Goal: Transaction & Acquisition: Purchase product/service

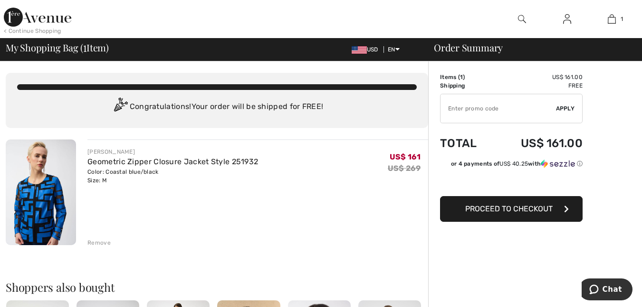
click at [521, 209] on span "Proceed to Checkout" at bounding box center [508, 208] width 87 height 9
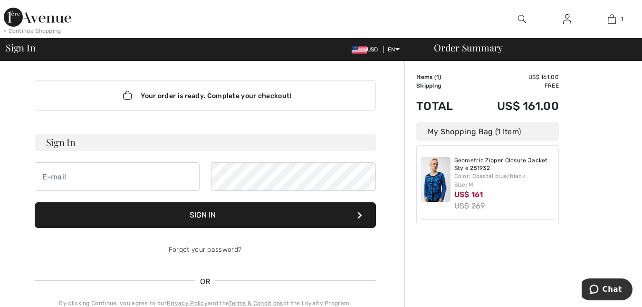
type input "[EMAIL_ADDRESS][DOMAIN_NAME]"
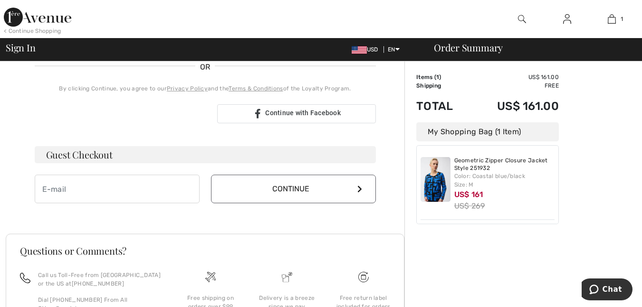
scroll to position [238, 0]
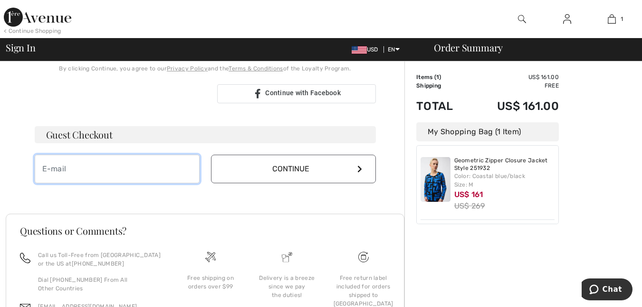
click at [118, 170] on input "email" at bounding box center [117, 169] width 165 height 29
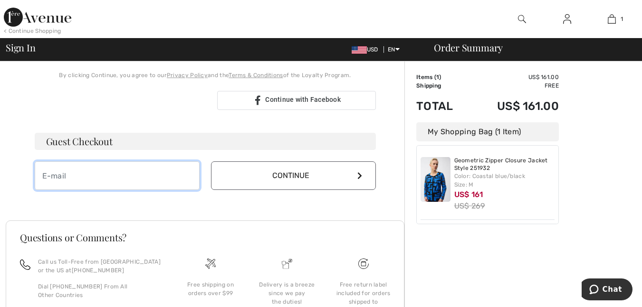
scroll to position [248, 0]
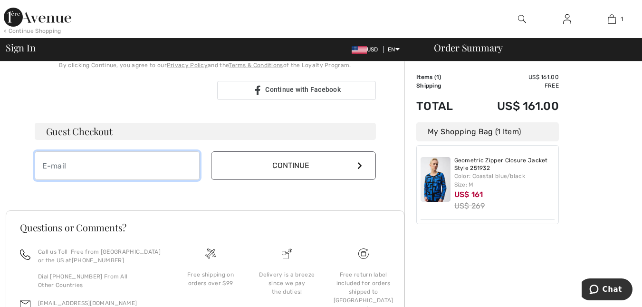
click at [117, 160] on input "email" at bounding box center [117, 165] width 165 height 29
type input "[EMAIL_ADDRESS][DOMAIN_NAME]"
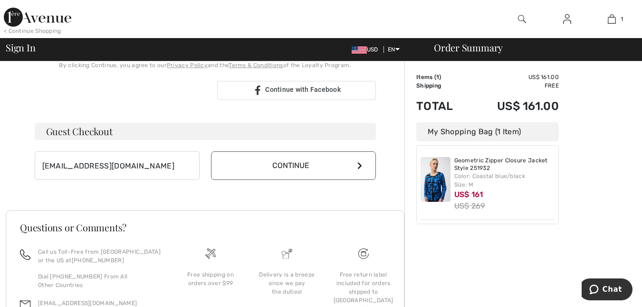
click at [359, 165] on icon at bounding box center [360, 166] width 5 height 8
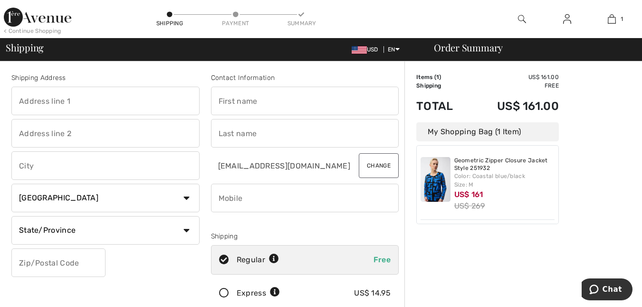
click at [236, 100] on input "text" at bounding box center [305, 101] width 188 height 29
type input "[PERSON_NAME]"
type input "[STREET_ADDRESS]"
type input "[GEOGRAPHIC_DATA]"
select select "US"
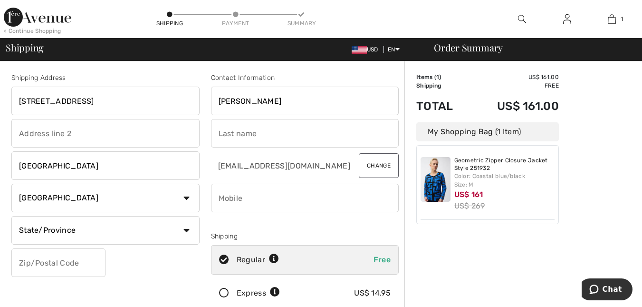
select select "MN"
type input "55110"
type input "Vassallo"
type input "6304307093"
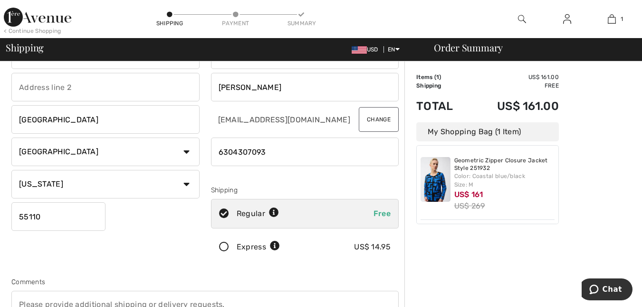
scroll to position [95, 0]
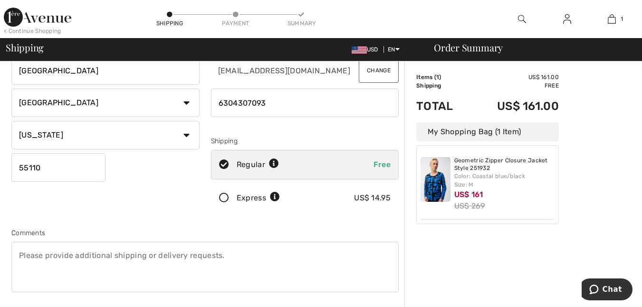
click at [224, 196] on icon at bounding box center [224, 198] width 25 height 10
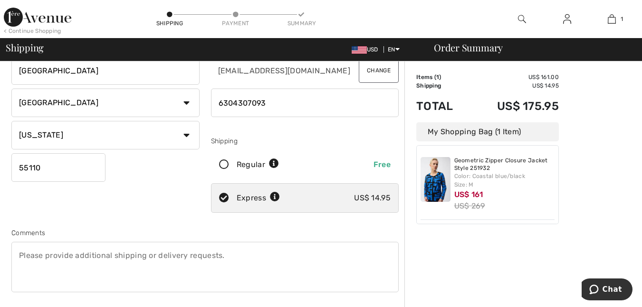
click at [276, 193] on icon at bounding box center [275, 197] width 10 height 10
click at [275, 195] on icon at bounding box center [275, 197] width 10 height 10
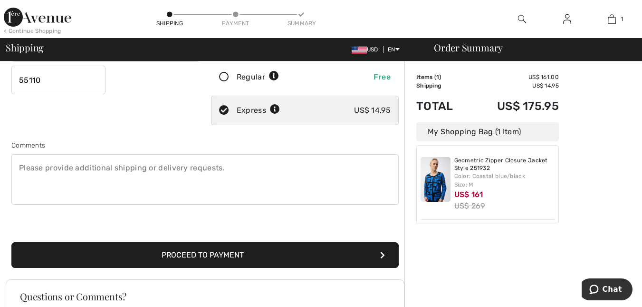
scroll to position [190, 0]
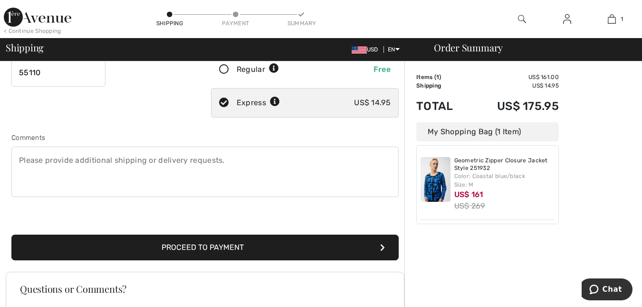
click at [273, 101] on icon at bounding box center [275, 102] width 10 height 10
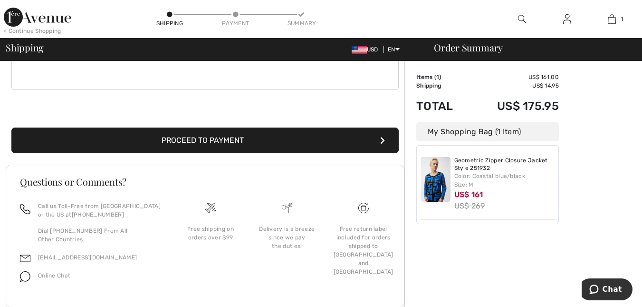
scroll to position [321, 0]
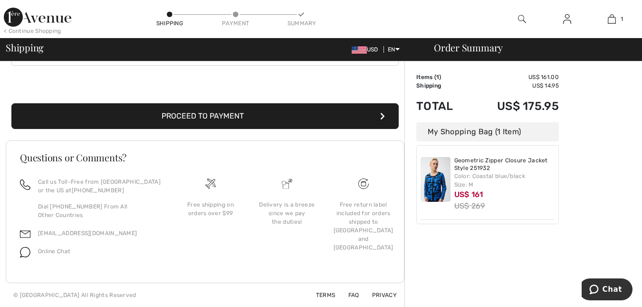
click at [231, 114] on button "Proceed to Payment" at bounding box center [204, 116] width 387 height 26
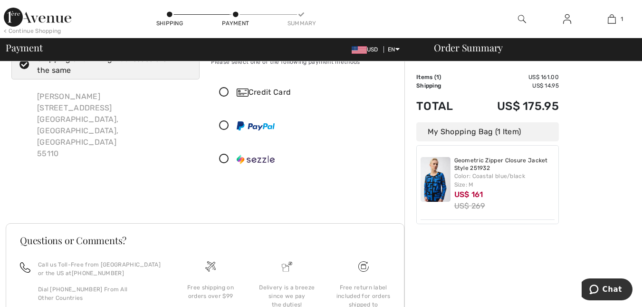
scroll to position [119, 0]
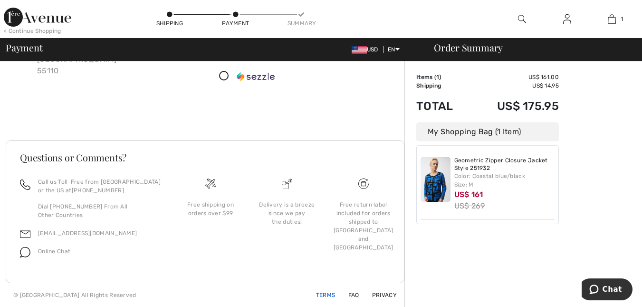
click at [327, 292] on link "Terms" at bounding box center [320, 294] width 31 height 7
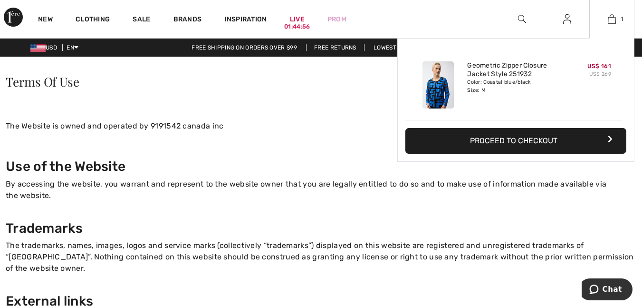
click at [536, 138] on button "Proceed to Checkout" at bounding box center [516, 141] width 221 height 26
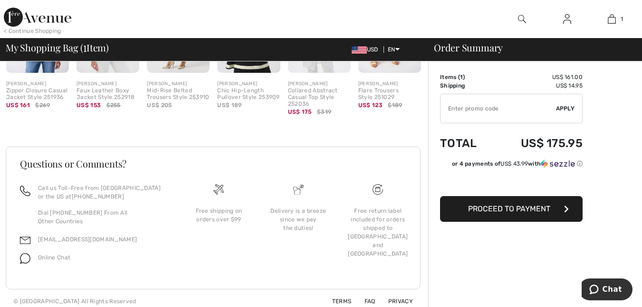
scroll to position [328, 0]
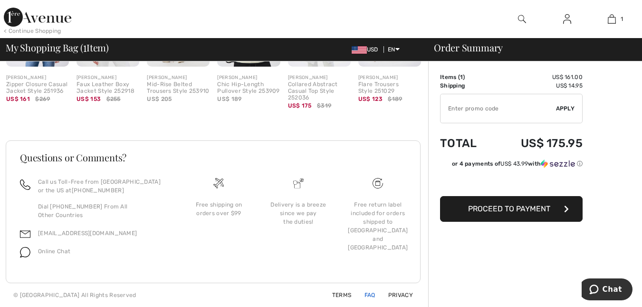
click at [370, 293] on link "FAQ" at bounding box center [364, 294] width 22 height 7
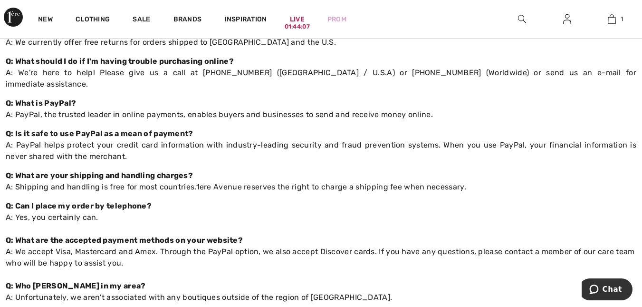
scroll to position [238, 0]
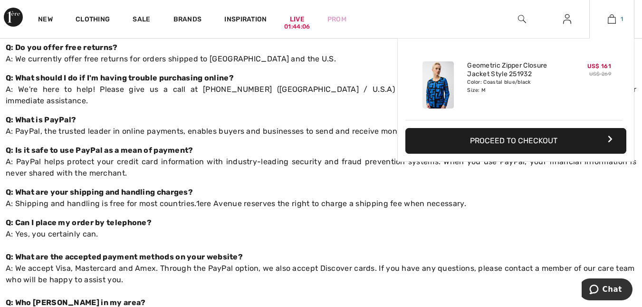
click at [615, 16] on img at bounding box center [612, 18] width 8 height 11
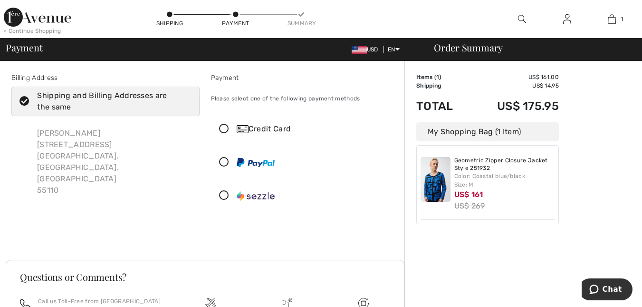
click at [222, 125] on icon at bounding box center [224, 129] width 25 height 10
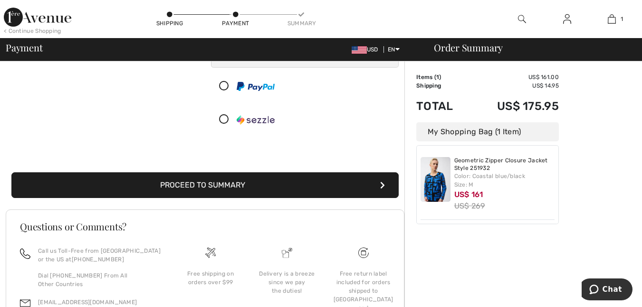
scroll to position [190, 0]
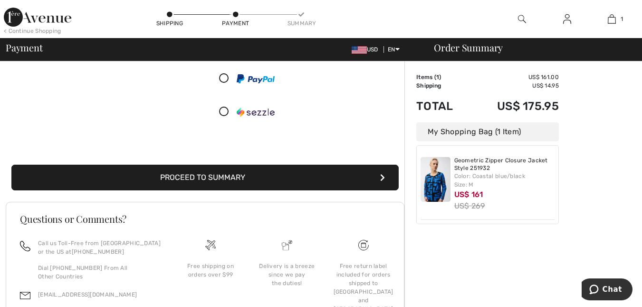
click at [236, 172] on button "Proceed to Summary" at bounding box center [204, 177] width 387 height 26
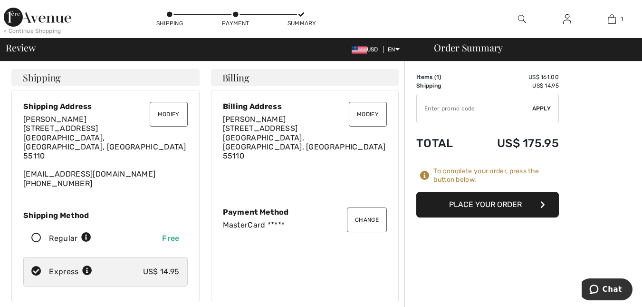
click at [485, 200] on button "Place Your Order" at bounding box center [487, 205] width 143 height 26
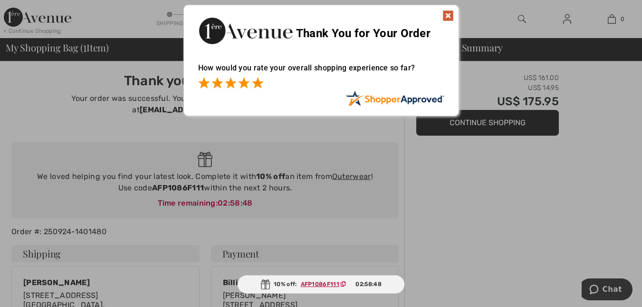
click at [257, 86] on span at bounding box center [257, 82] width 11 height 11
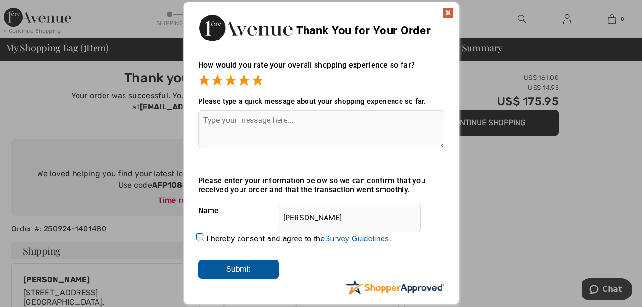
scroll to position [48, 0]
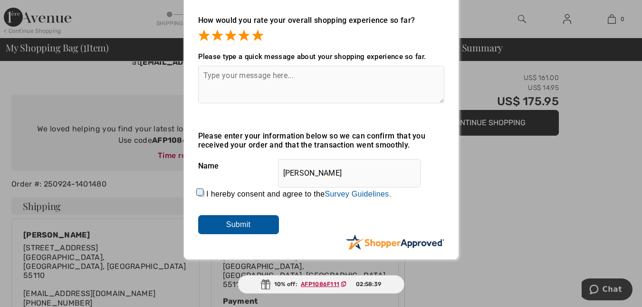
click at [202, 192] on input "I hereby consent and agree to the By submitting a review, you grant permission …" at bounding box center [201, 193] width 6 height 6
checkbox input "true"
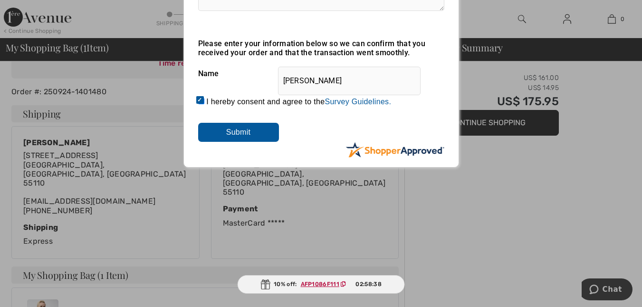
scroll to position [143, 0]
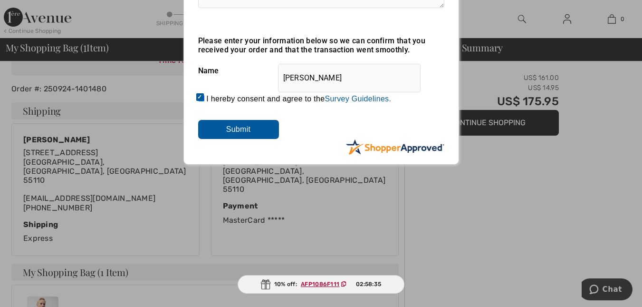
click at [247, 124] on input "Submit" at bounding box center [238, 129] width 81 height 19
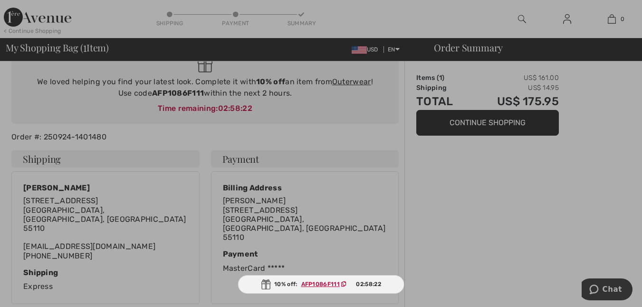
scroll to position [95, 0]
click at [519, 228] on div at bounding box center [321, 153] width 642 height 307
click at [498, 213] on div at bounding box center [321, 153] width 642 height 307
